Goal: Transaction & Acquisition: Subscribe to service/newsletter

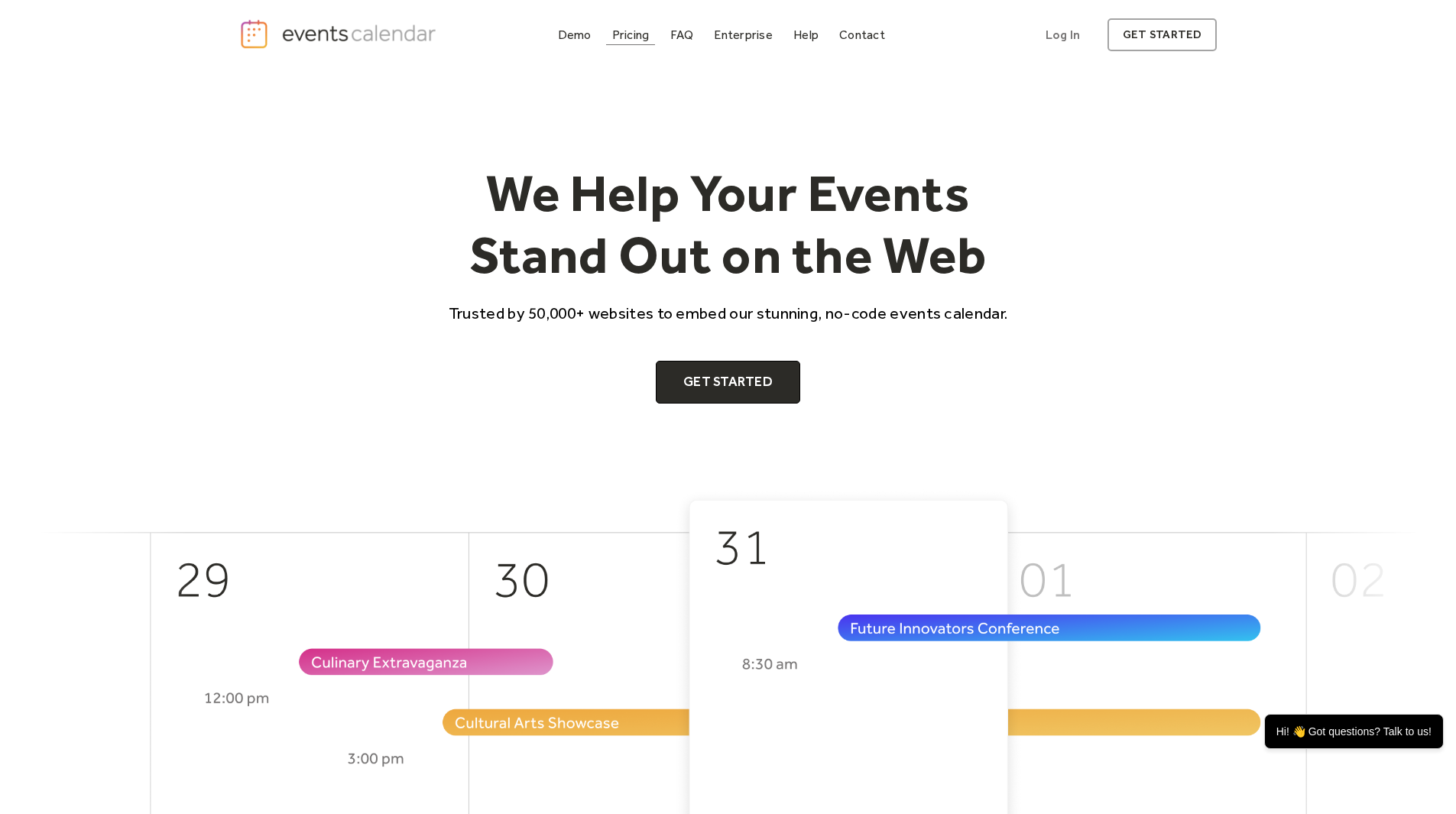
click at [622, 33] on div "Pricing" at bounding box center [631, 35] width 37 height 8
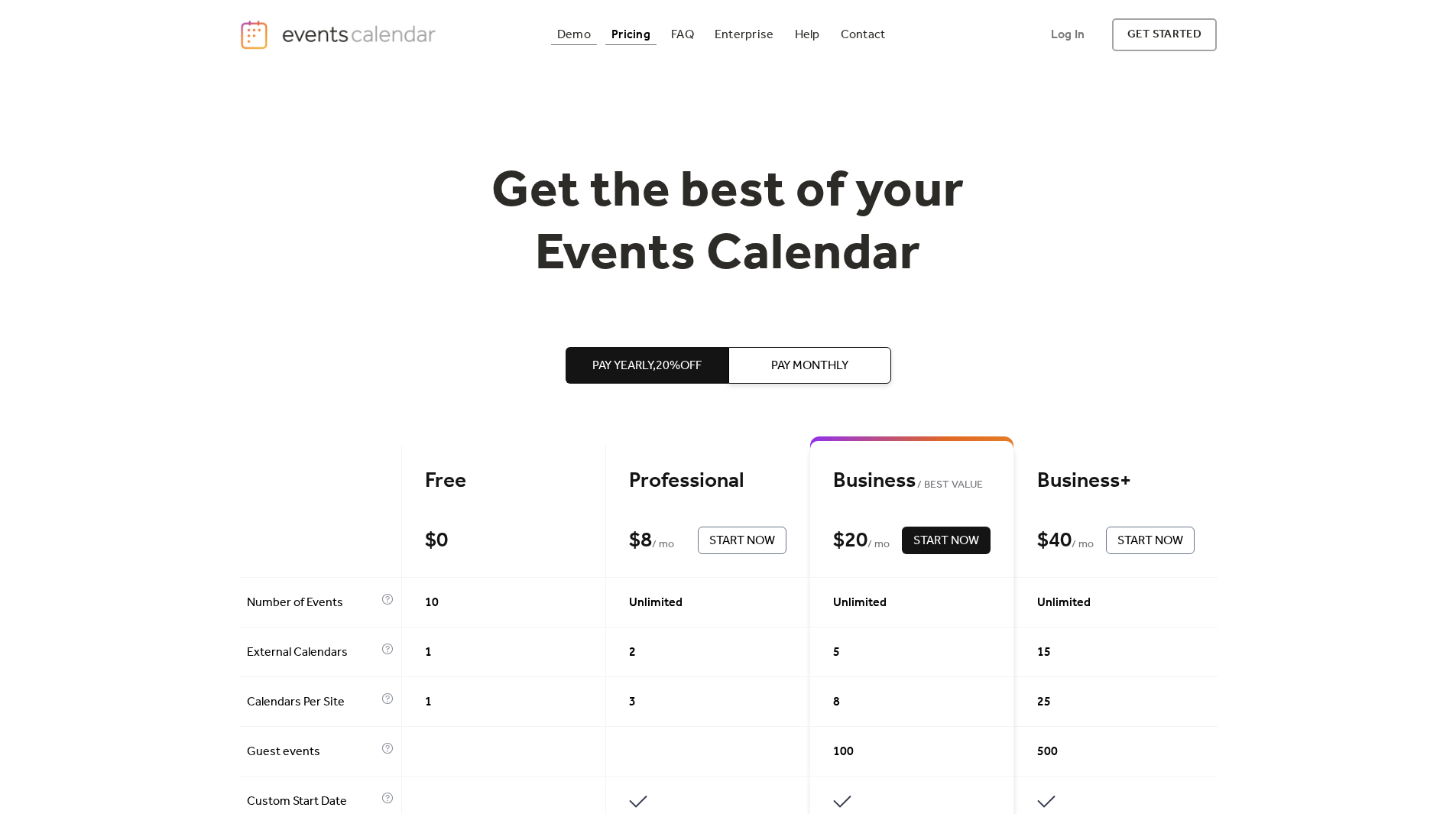
click at [573, 33] on div "Demo" at bounding box center [574, 35] width 33 height 8
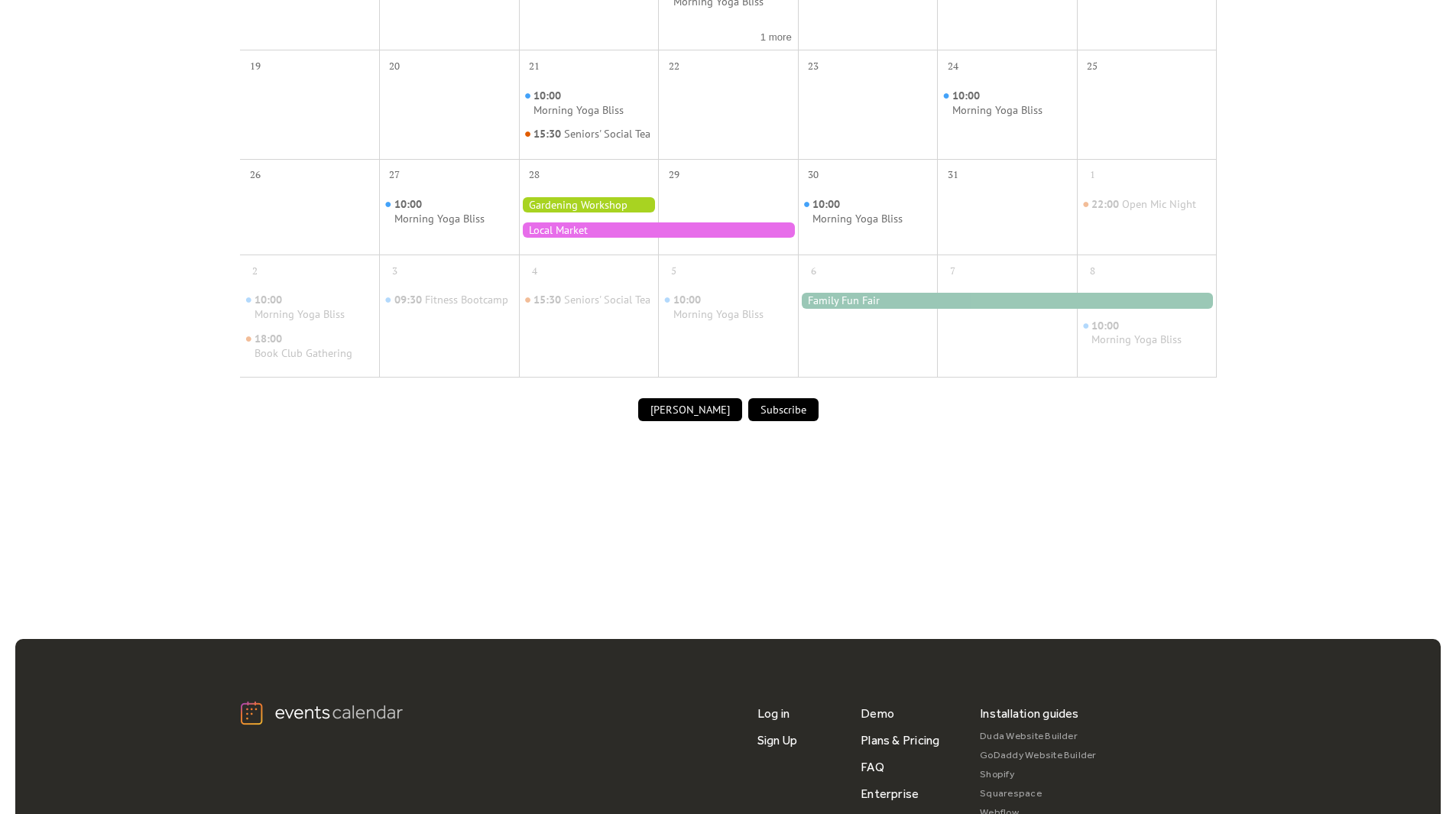
scroll to position [779, 0]
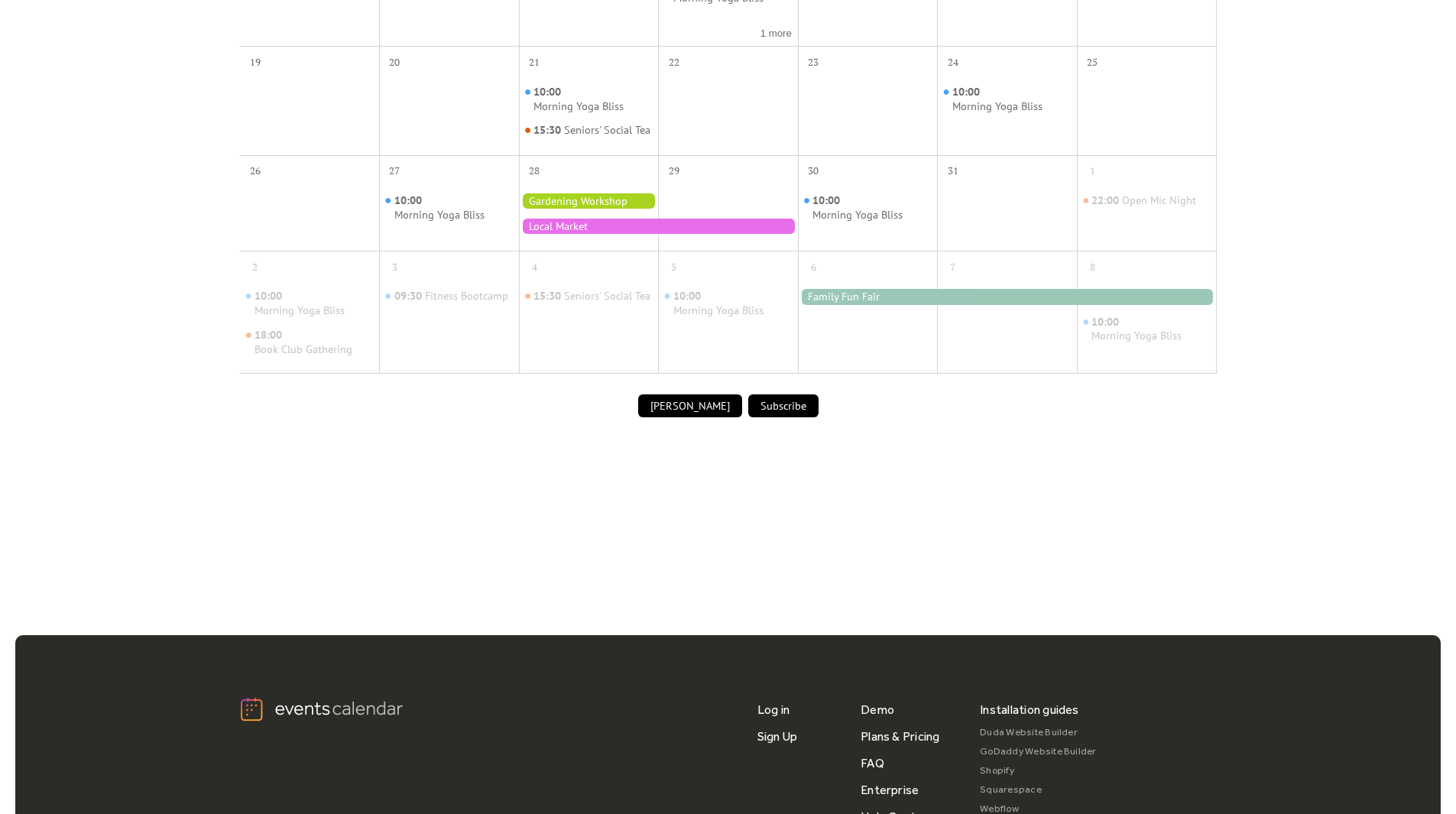
click at [687, 417] on button "Submit Event" at bounding box center [691, 406] width 104 height 23
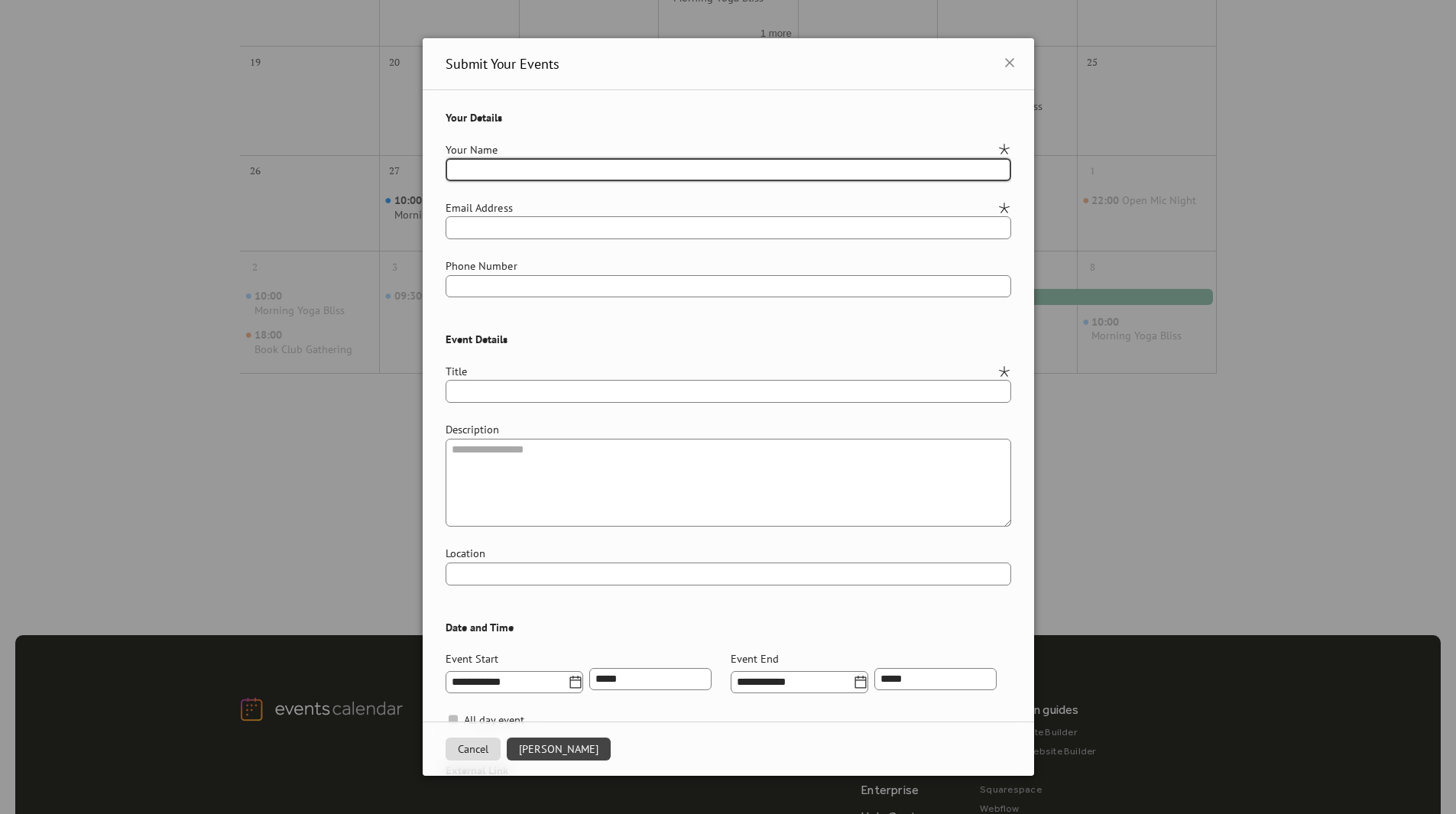
click at [1019, 61] on div "Submit Your Events" at bounding box center [729, 64] width 612 height 52
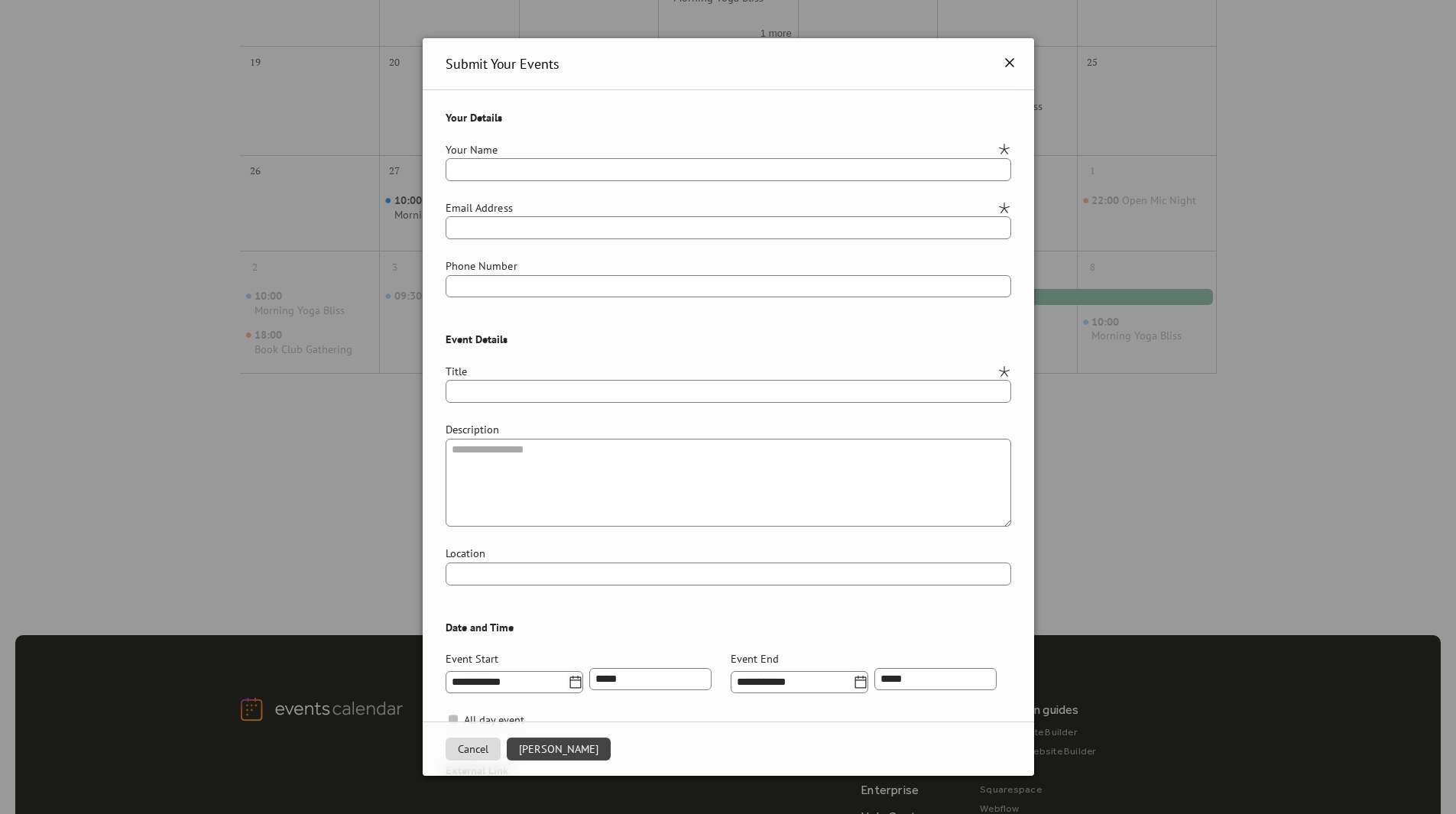
click at [1003, 62] on icon at bounding box center [1010, 62] width 19 height 19
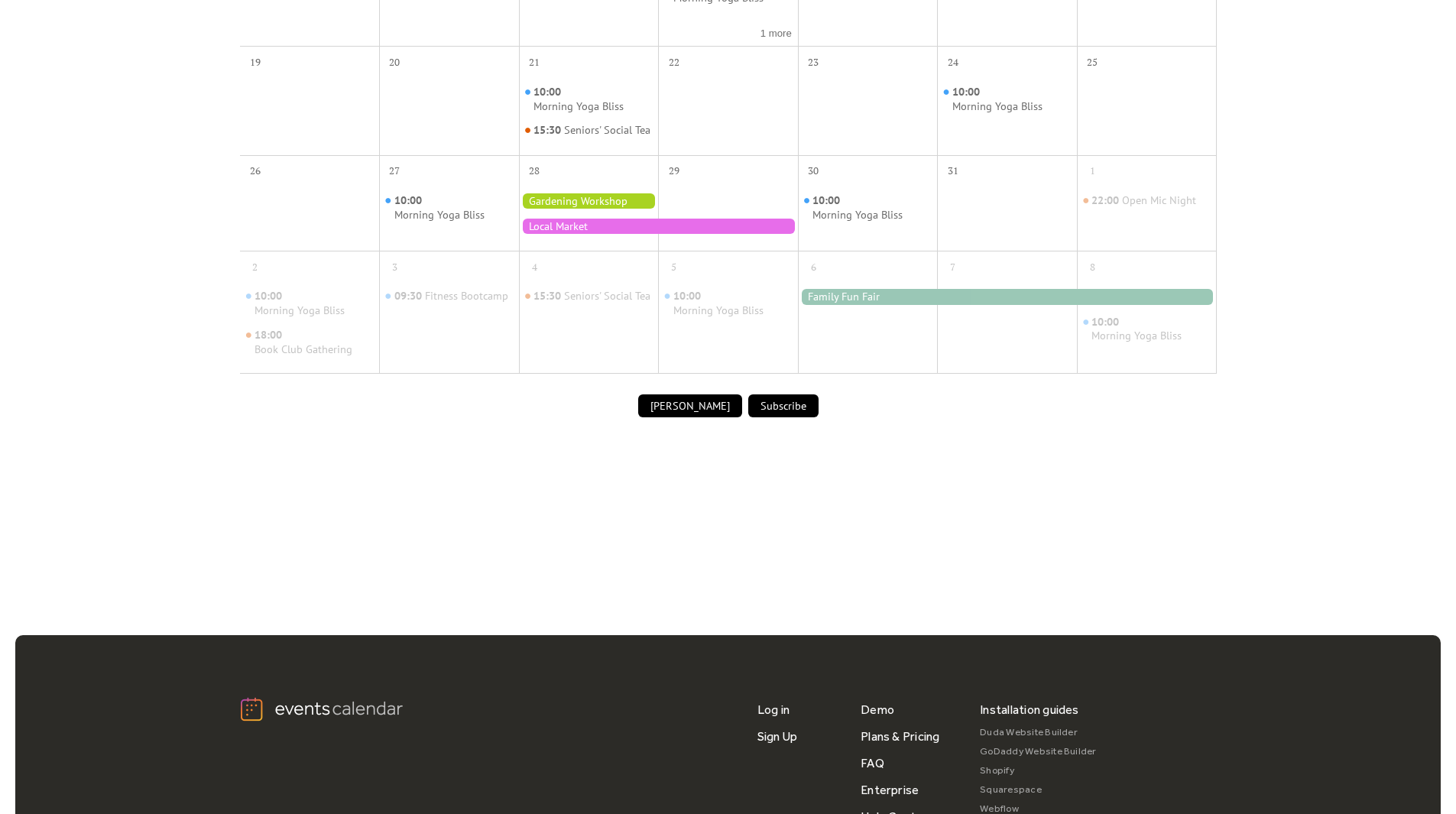
click at [767, 413] on button "Subscribe" at bounding box center [783, 406] width 71 height 23
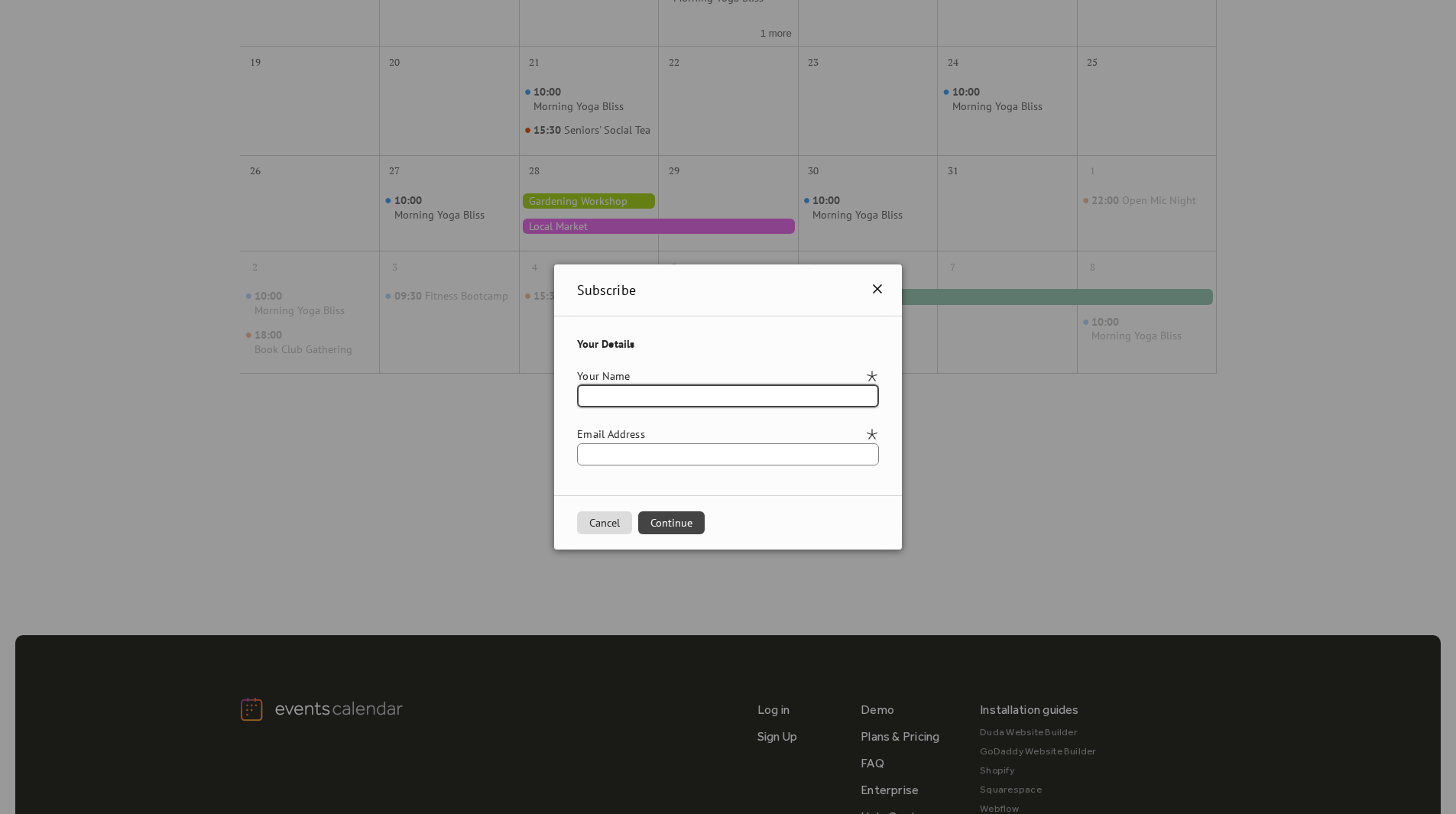
click at [887, 282] on icon at bounding box center [877, 289] width 19 height 19
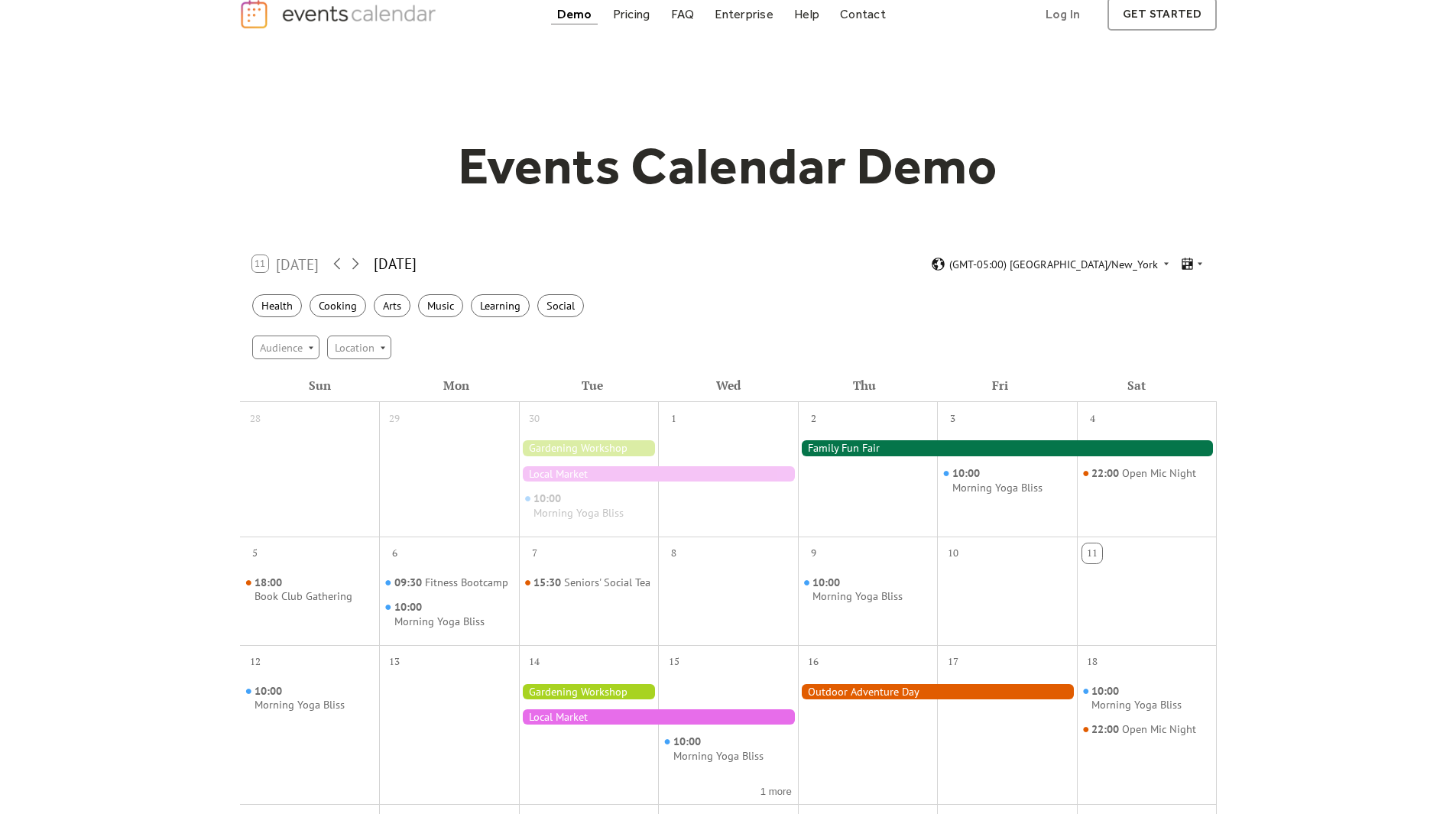
scroll to position [0, 0]
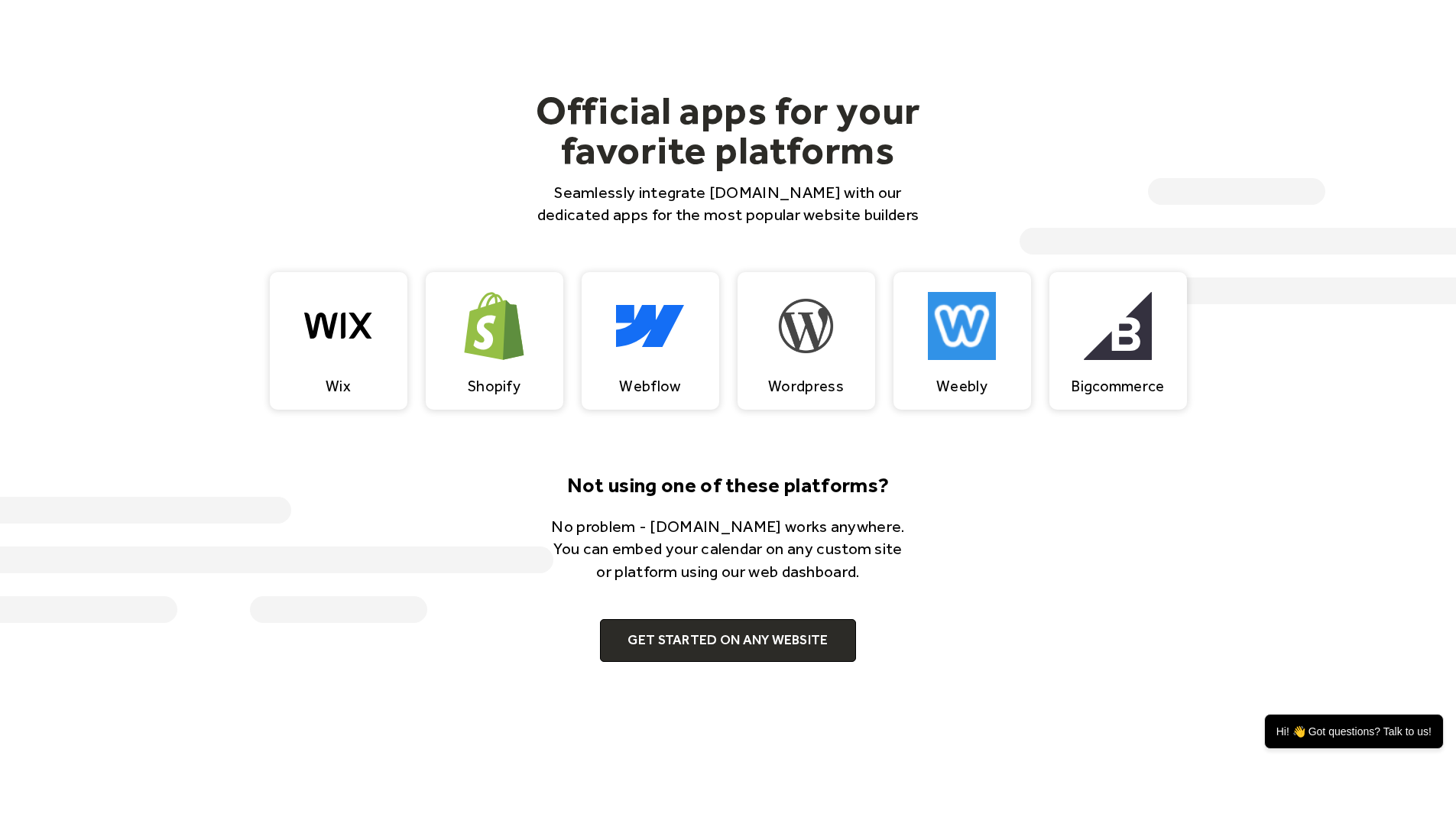
scroll to position [1402, 0]
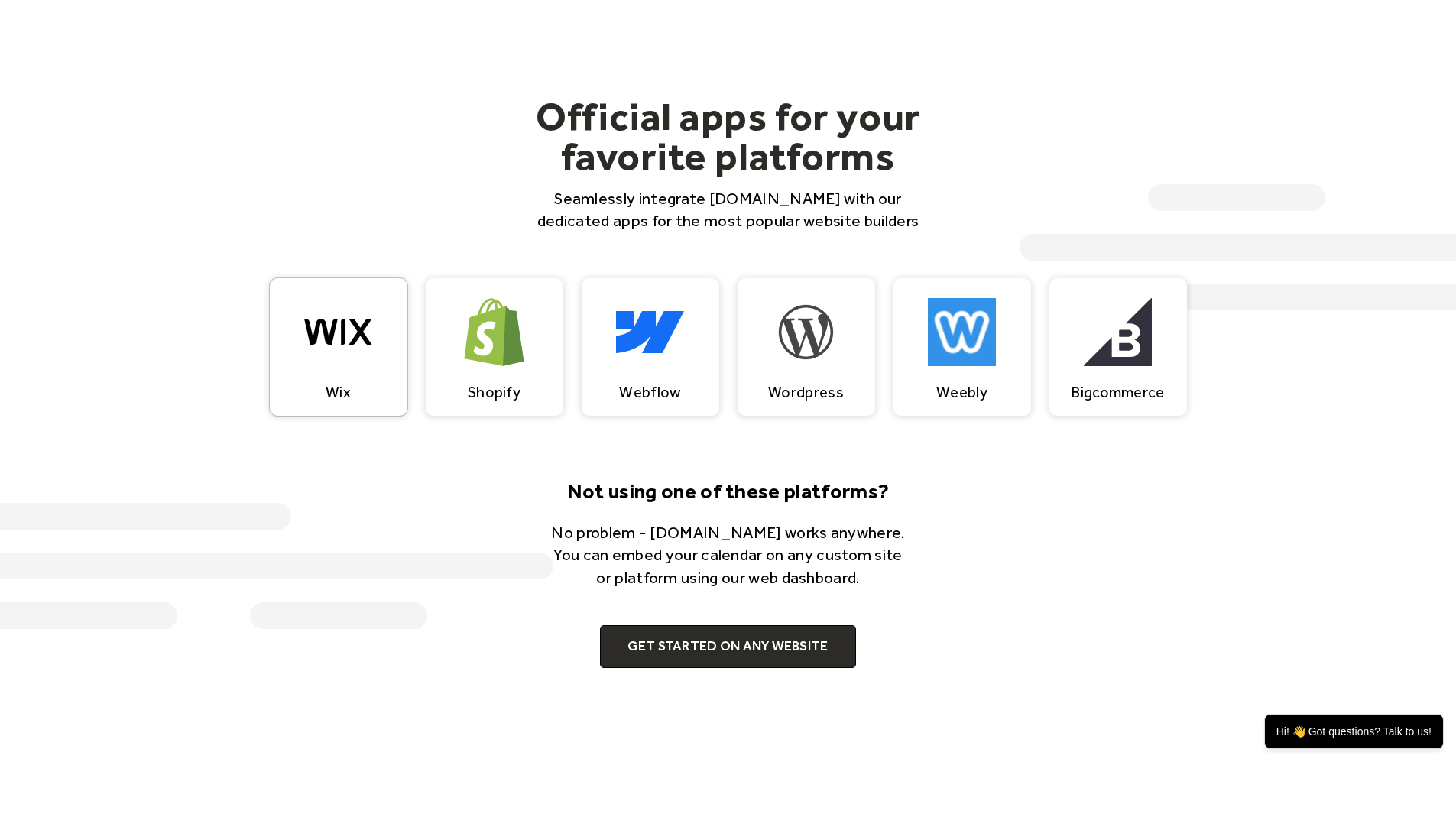
click at [325, 368] on img at bounding box center [338, 332] width 68 height 101
